Goal: Task Accomplishment & Management: Manage account settings

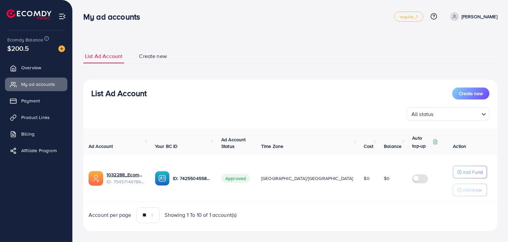
scroll to position [7, 0]
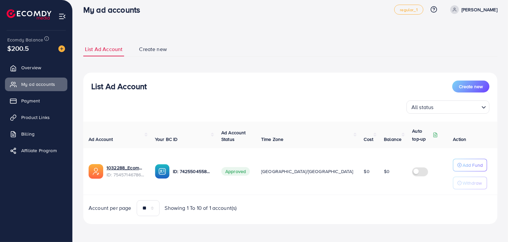
click at [170, 169] on img at bounding box center [162, 171] width 15 height 15
click at [46, 68] on link "Overview" at bounding box center [36, 67] width 62 height 13
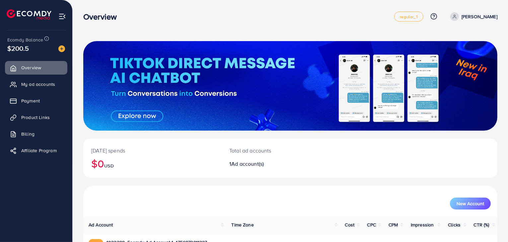
scroll to position [45, 0]
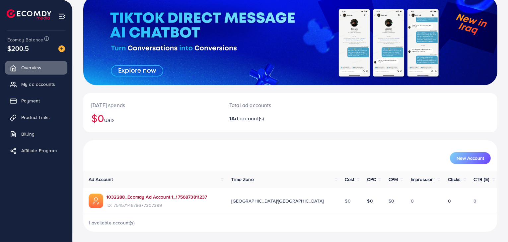
click at [153, 198] on link "1032288_Ecomdy Ad Account 1_1756873811237" at bounding box center [157, 197] width 101 height 7
click at [52, 81] on span "My ad accounts" at bounding box center [40, 84] width 34 height 7
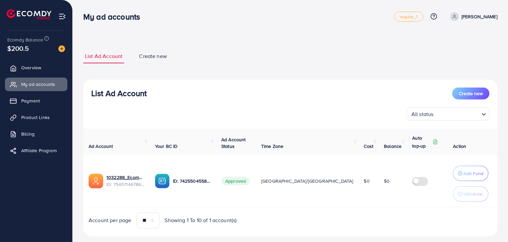
scroll to position [12, 0]
